Goal: Information Seeking & Learning: Learn about a topic

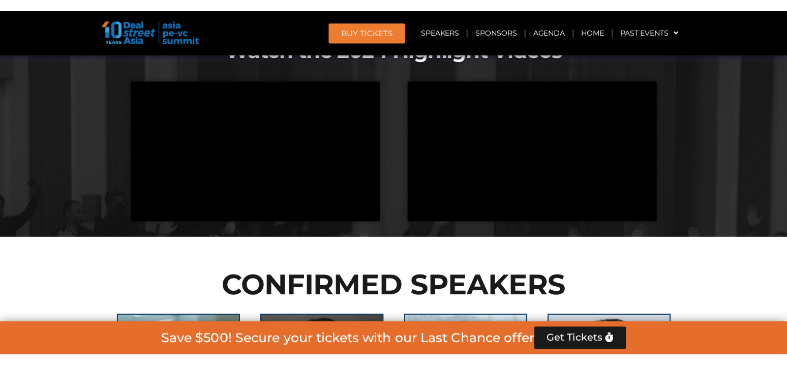
scroll to position [1061, 0]
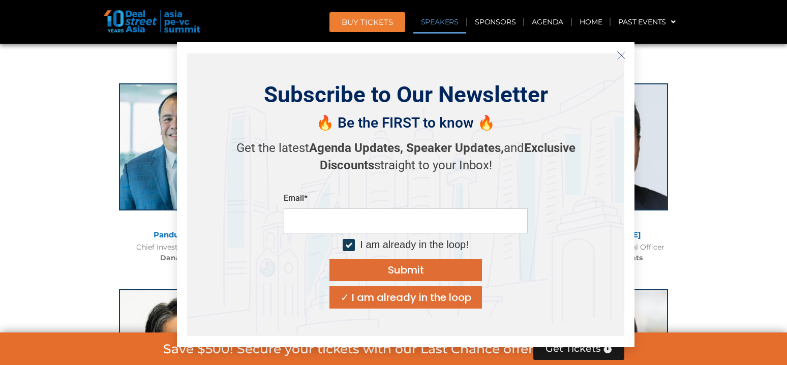
click at [620, 53] on icon "Close" at bounding box center [621, 55] width 9 height 9
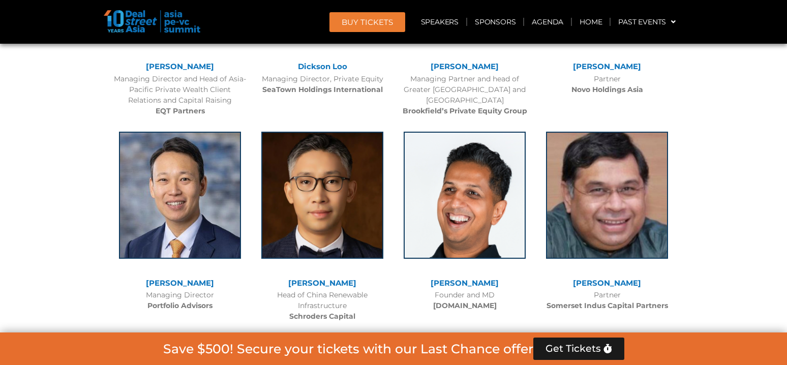
scroll to position [3331, 0]
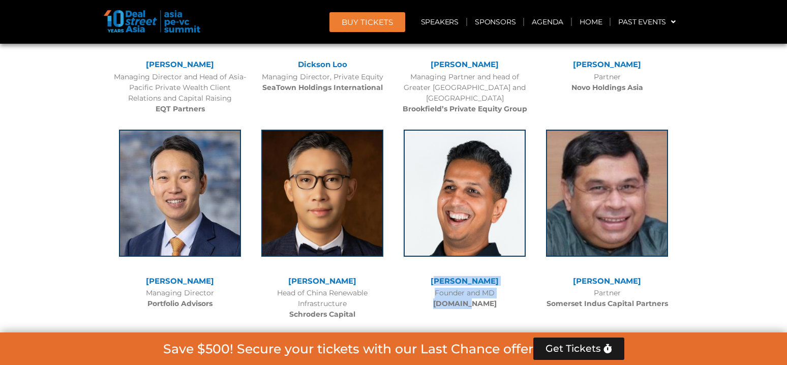
drag, startPoint x: 478, startPoint y: 295, endPoint x: 440, endPoint y: 269, distance: 46.5
click at [440, 269] on div "[PERSON_NAME] Founder and MD [DOMAIN_NAME]" at bounding box center [464, 216] width 142 height 195
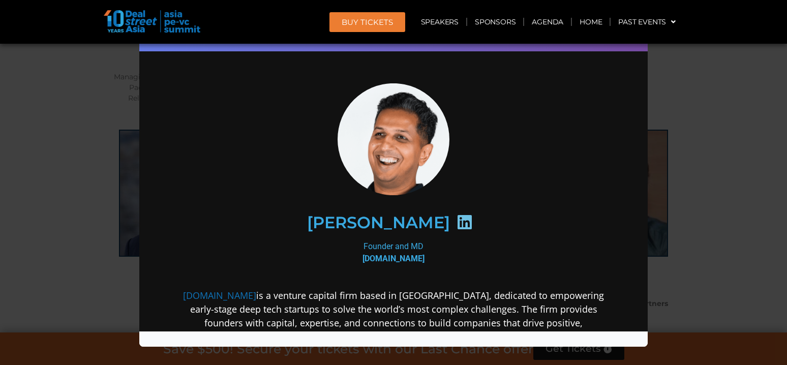
scroll to position [0, 0]
click at [703, 133] on div "Speaker Profile ×" at bounding box center [393, 182] width 787 height 365
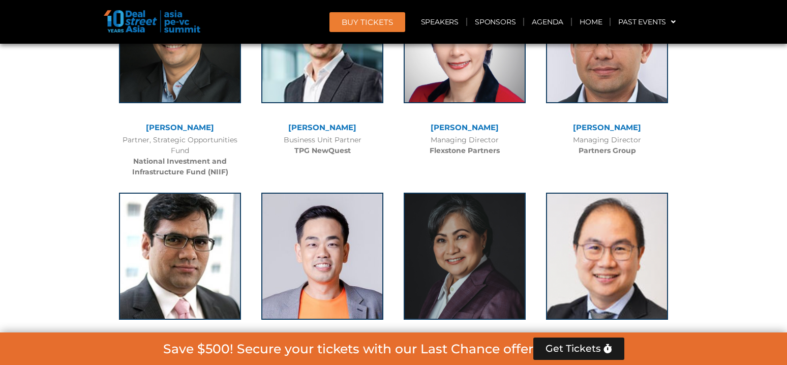
scroll to position [1176, 0]
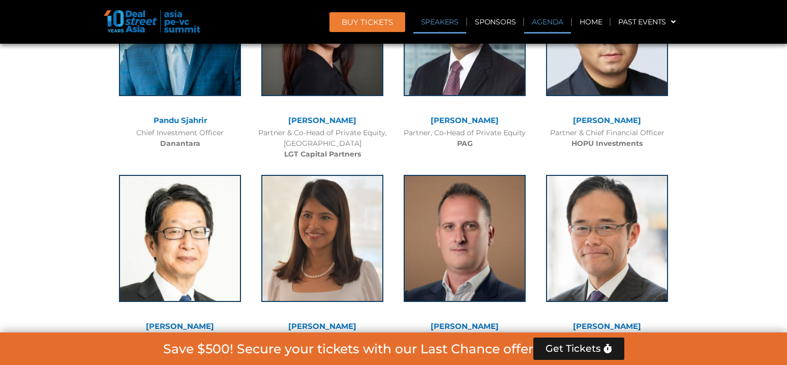
click at [559, 24] on link "Agenda" at bounding box center [547, 21] width 47 height 23
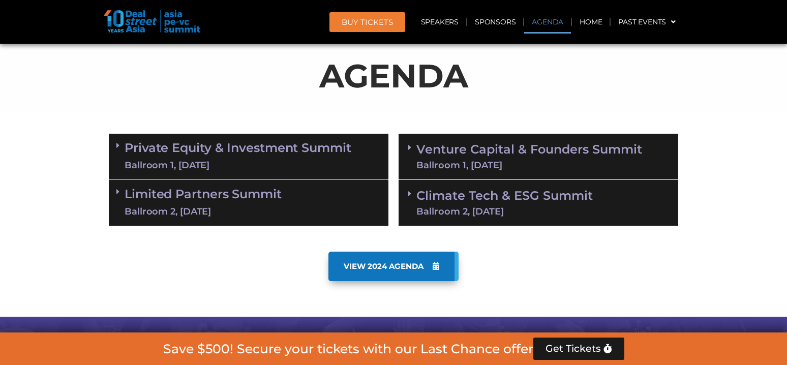
scroll to position [532, 0]
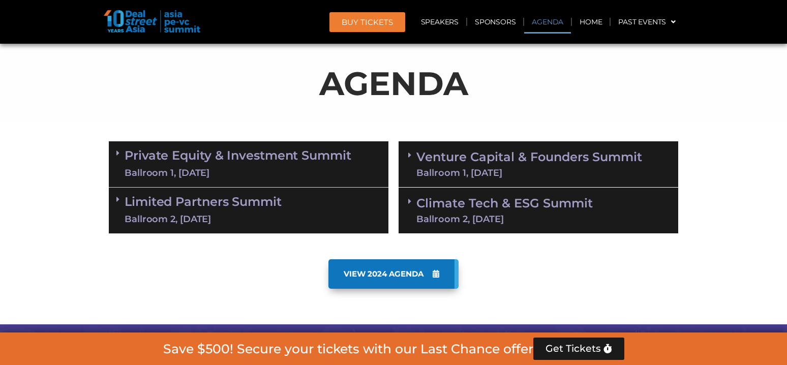
click at [327, 170] on div "Ballroom 1, [DATE]" at bounding box center [238, 173] width 227 height 13
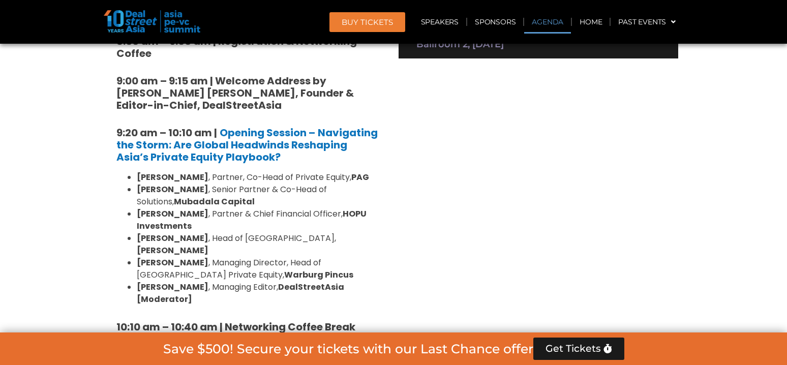
scroll to position [711, 0]
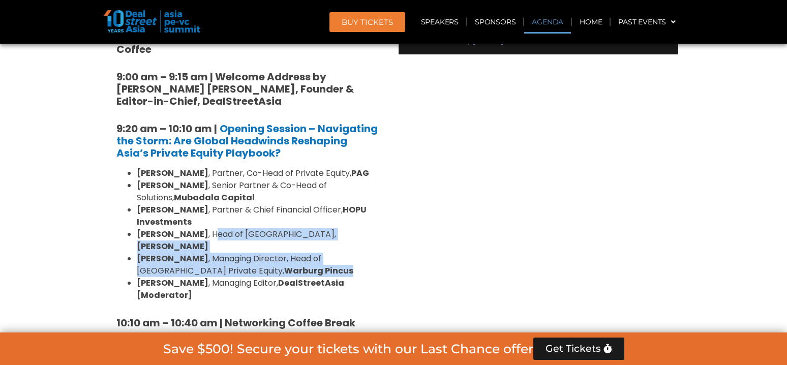
drag, startPoint x: 289, startPoint y: 262, endPoint x: 193, endPoint y: 228, distance: 101.5
click at [193, 228] on ul "[PERSON_NAME] , Partner, Co-Head of Private Equity, PAG [PERSON_NAME] , Senior …" at bounding box center [248, 234] width 264 height 134
click at [193, 228] on li "[PERSON_NAME] , Head of [GEOGRAPHIC_DATA], [PERSON_NAME]" at bounding box center [259, 240] width 244 height 24
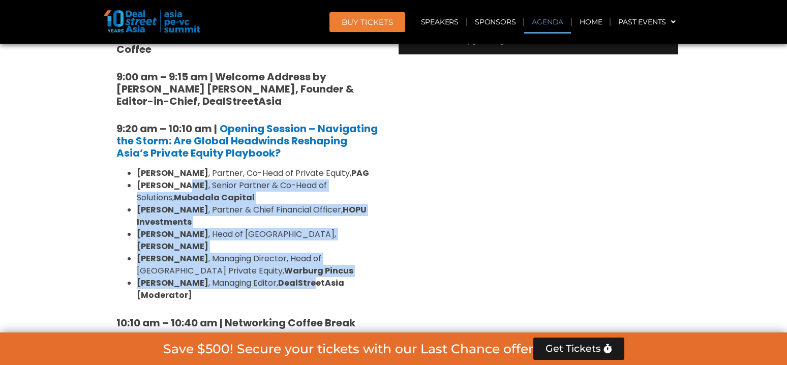
drag, startPoint x: 187, startPoint y: 191, endPoint x: 299, endPoint y: 270, distance: 137.4
click at [299, 270] on ul "[PERSON_NAME] , Partner, Co-Head of Private Equity, PAG [PERSON_NAME] , Senior …" at bounding box center [248, 234] width 264 height 134
click at [299, 277] on strong "DealStreetAsia [Moderator]" at bounding box center [240, 289] width 207 height 24
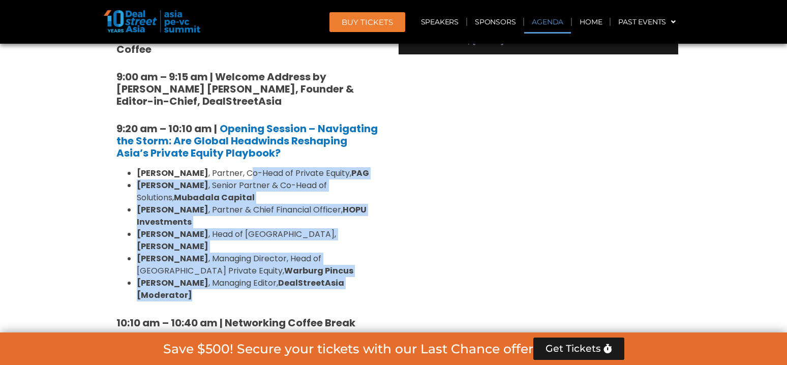
drag, startPoint x: 331, startPoint y: 280, endPoint x: 251, endPoint y: 171, distance: 134.8
click at [251, 171] on li "[PERSON_NAME] , Partner, Co-Head of Private Equity, PAG" at bounding box center [259, 173] width 244 height 12
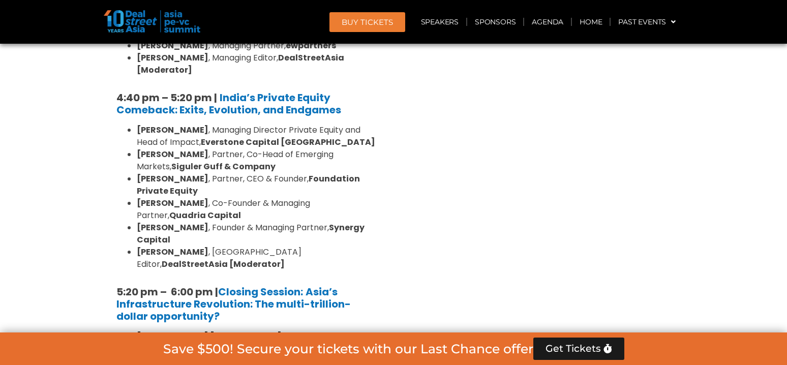
scroll to position [1896, 0]
